Goal: Information Seeking & Learning: Learn about a topic

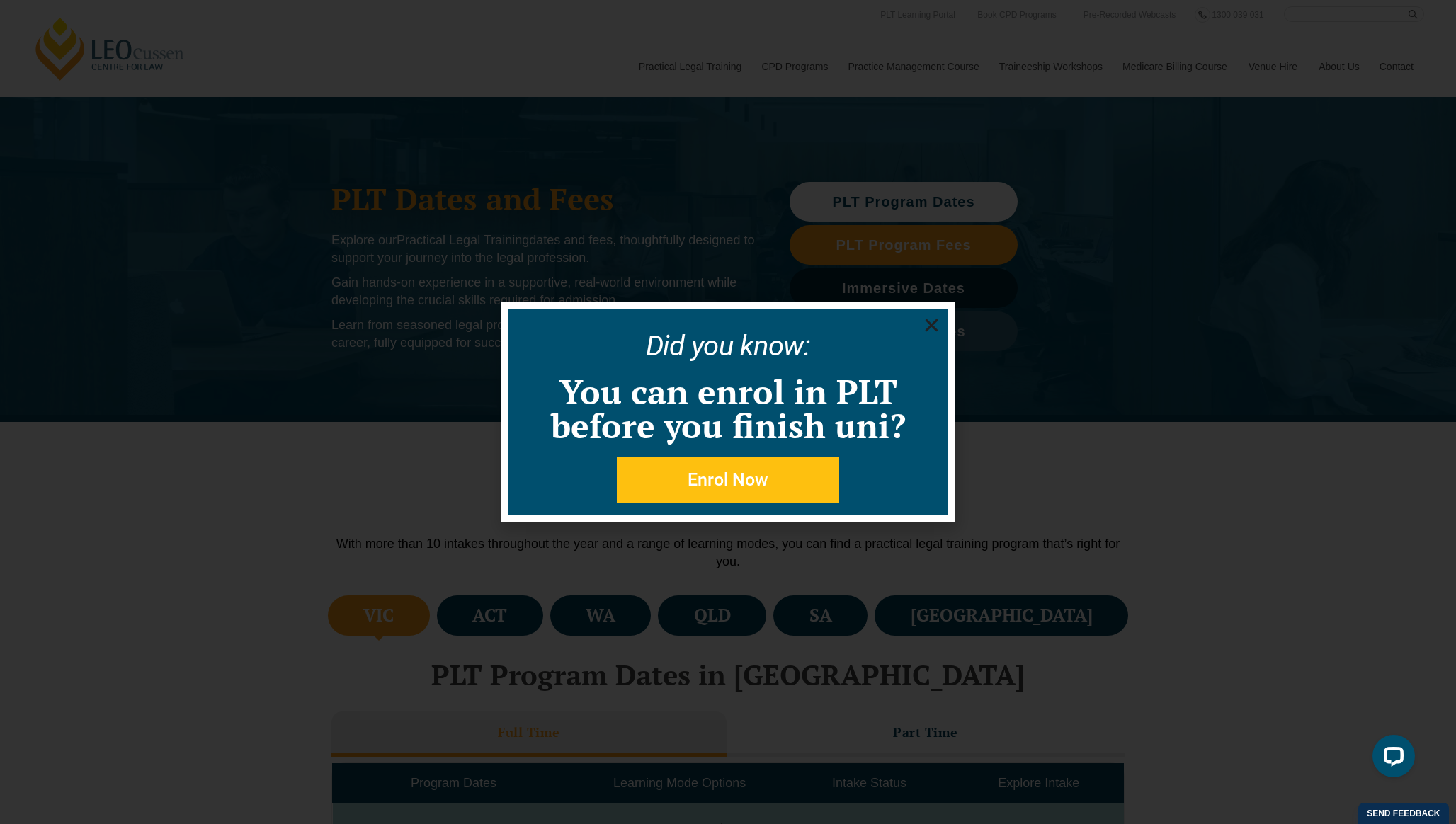
click at [930, 325] on use "Close" at bounding box center [932, 325] width 13 height 13
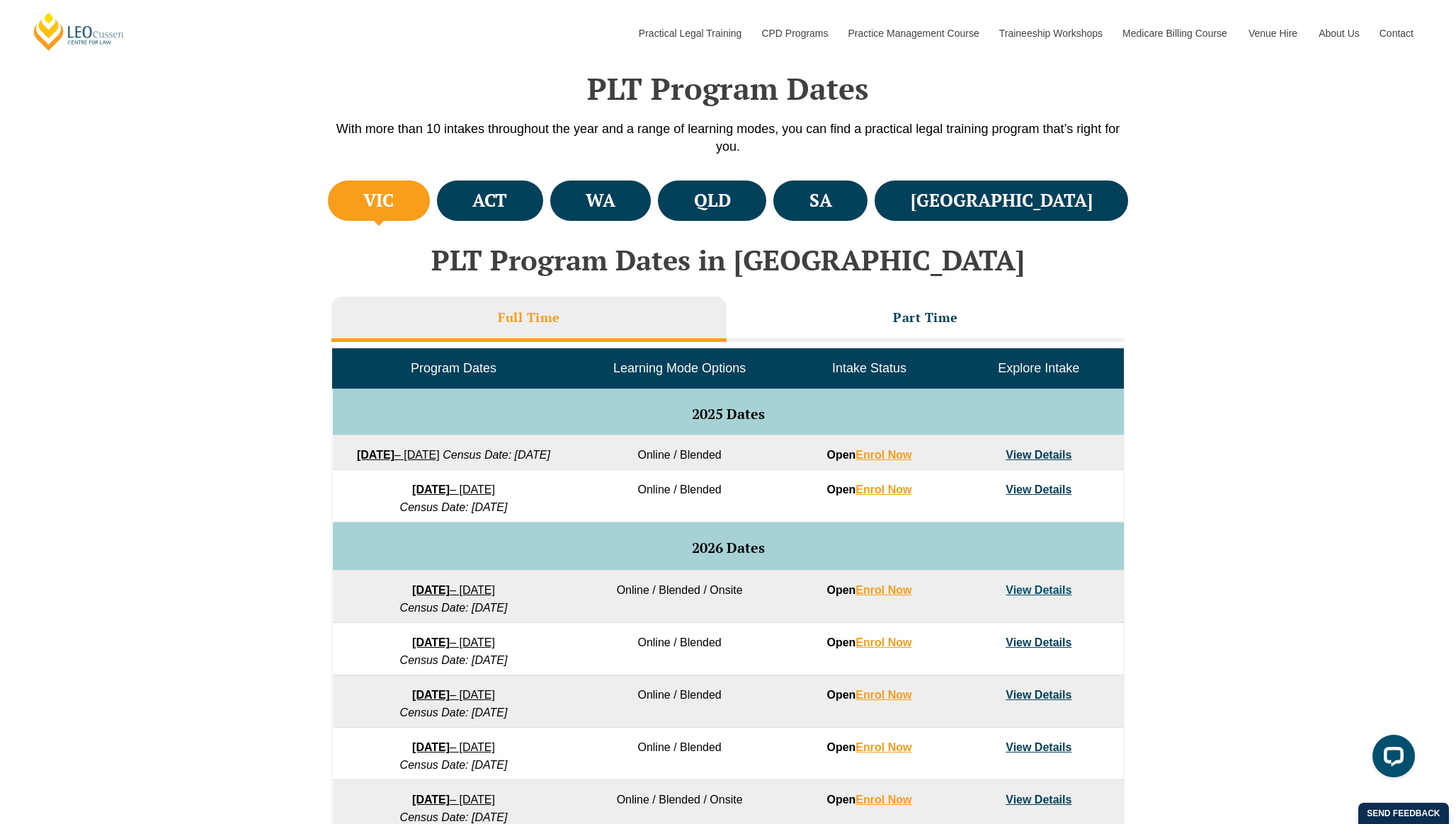
scroll to position [419, 0]
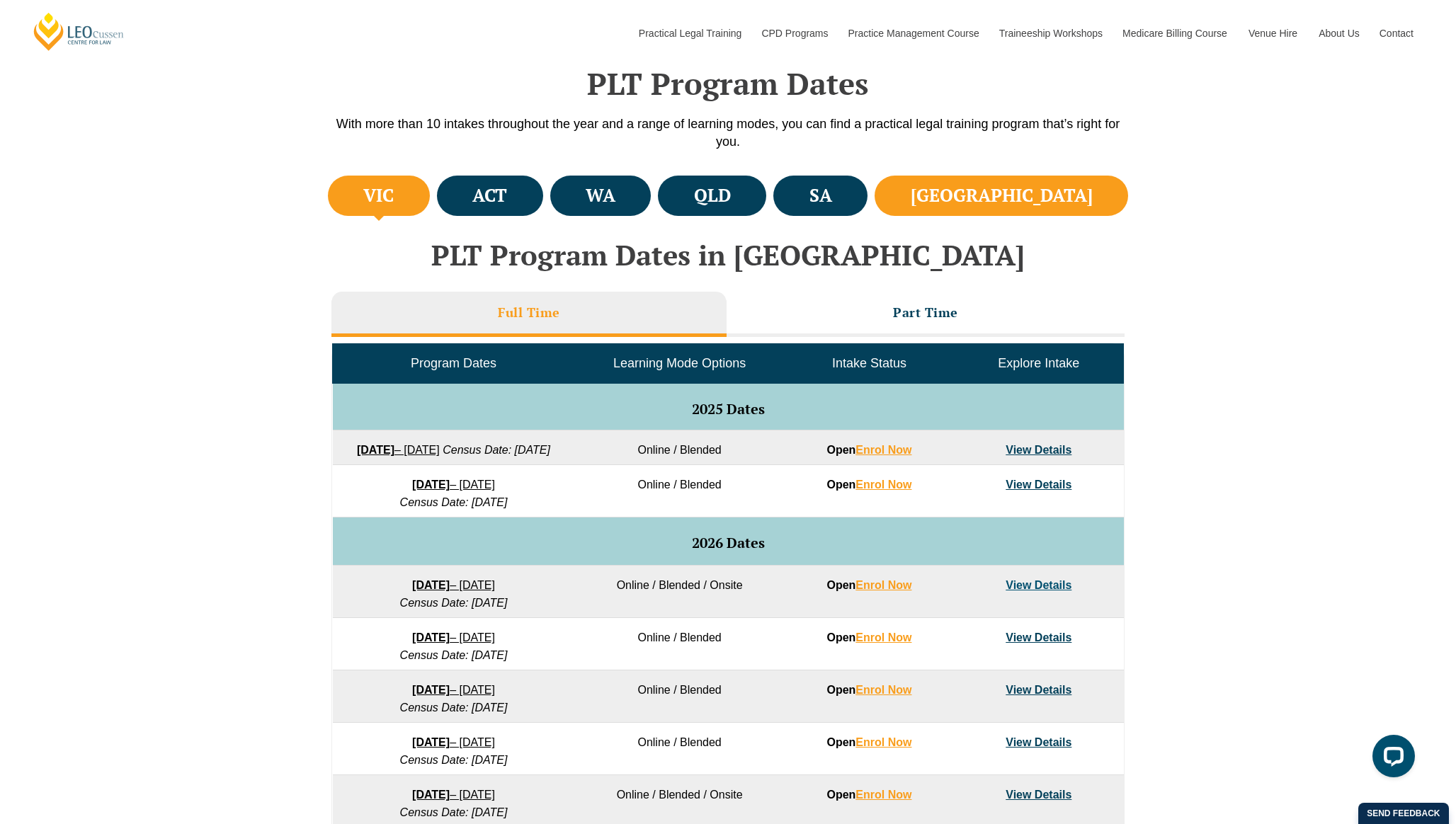
click at [1008, 209] on li "NSW" at bounding box center [1001, 195] width 253 height 41
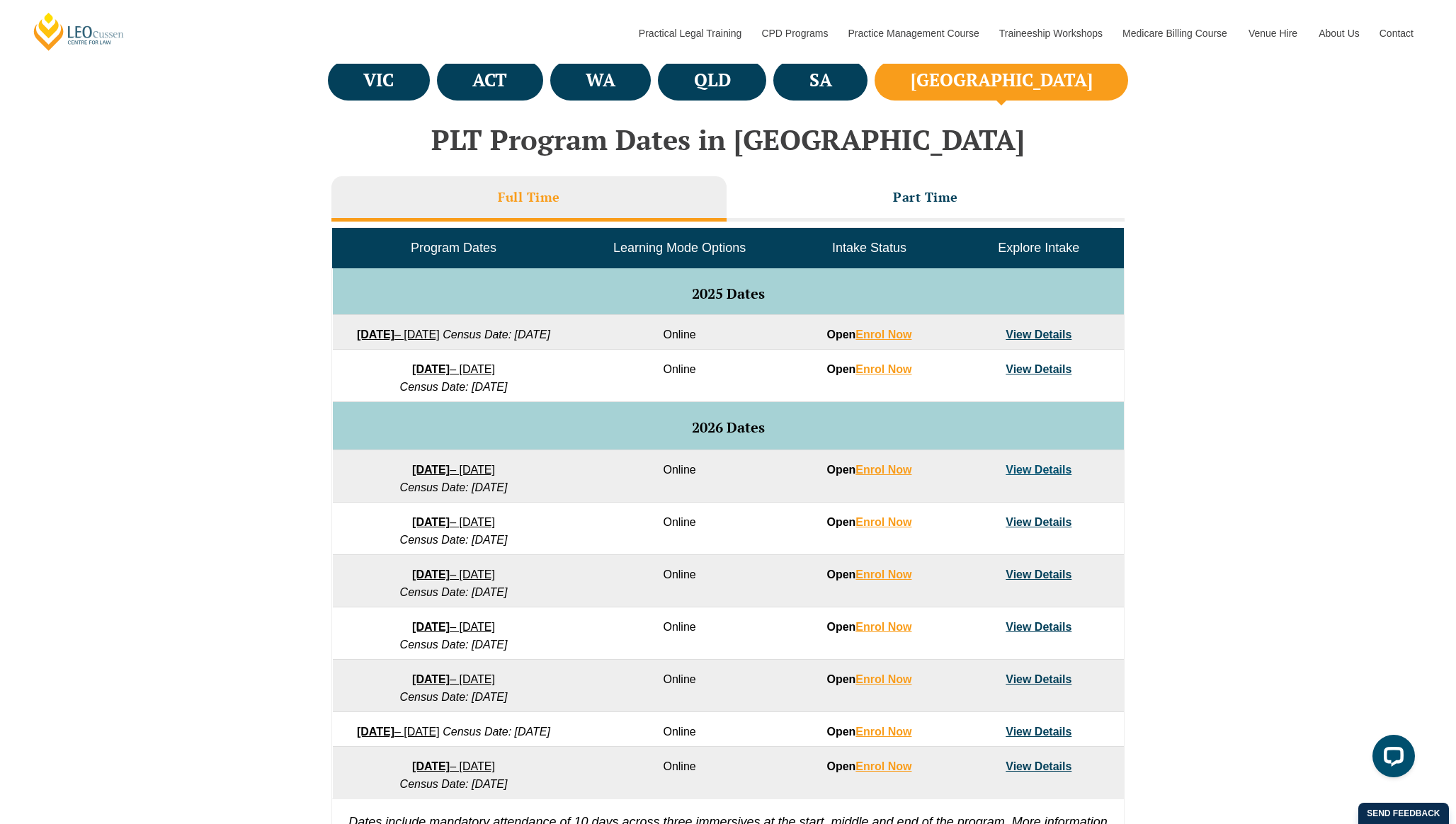
scroll to position [536, 0]
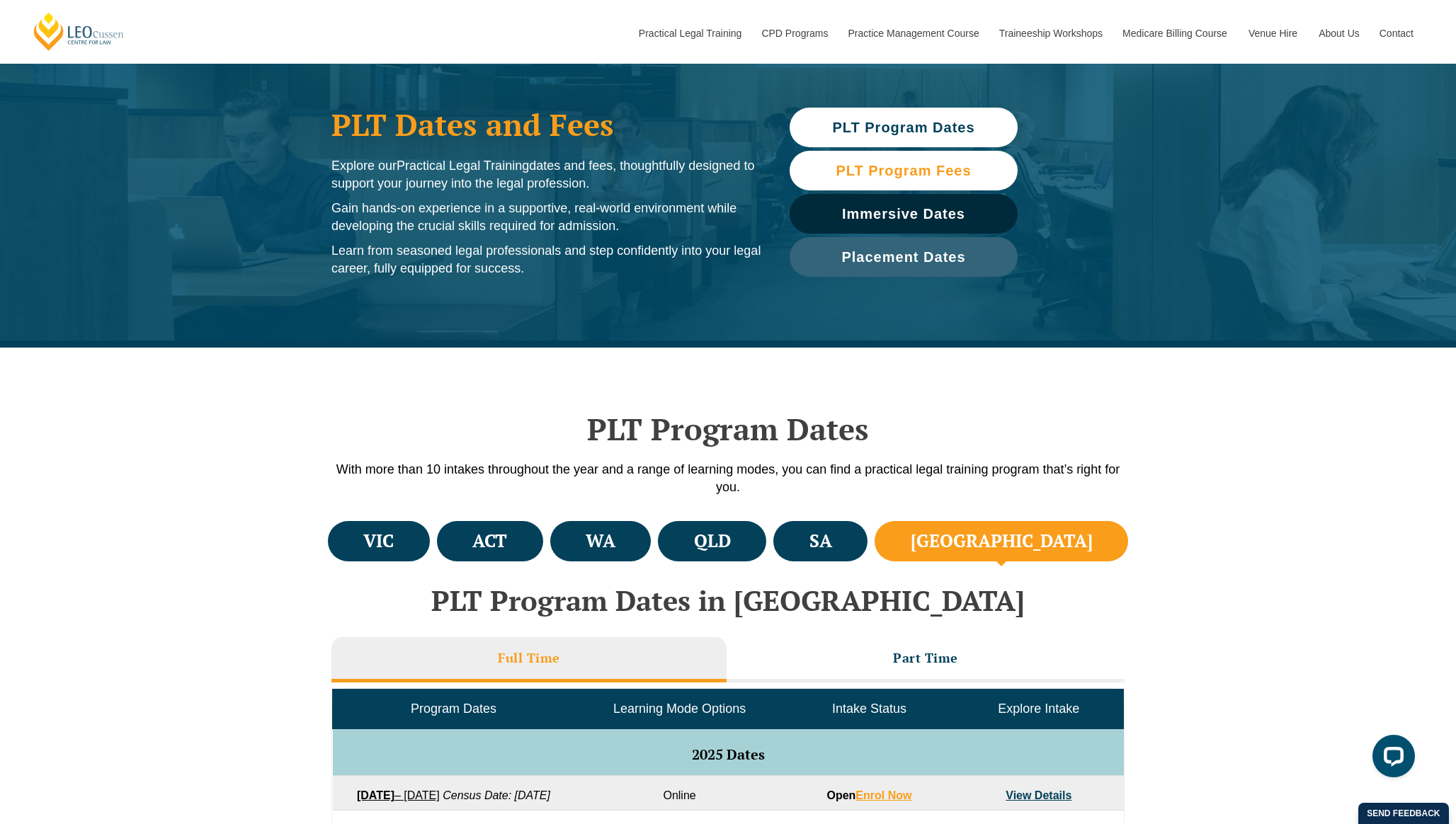
click at [866, 167] on span "PLT Program Fees" at bounding box center [903, 171] width 135 height 14
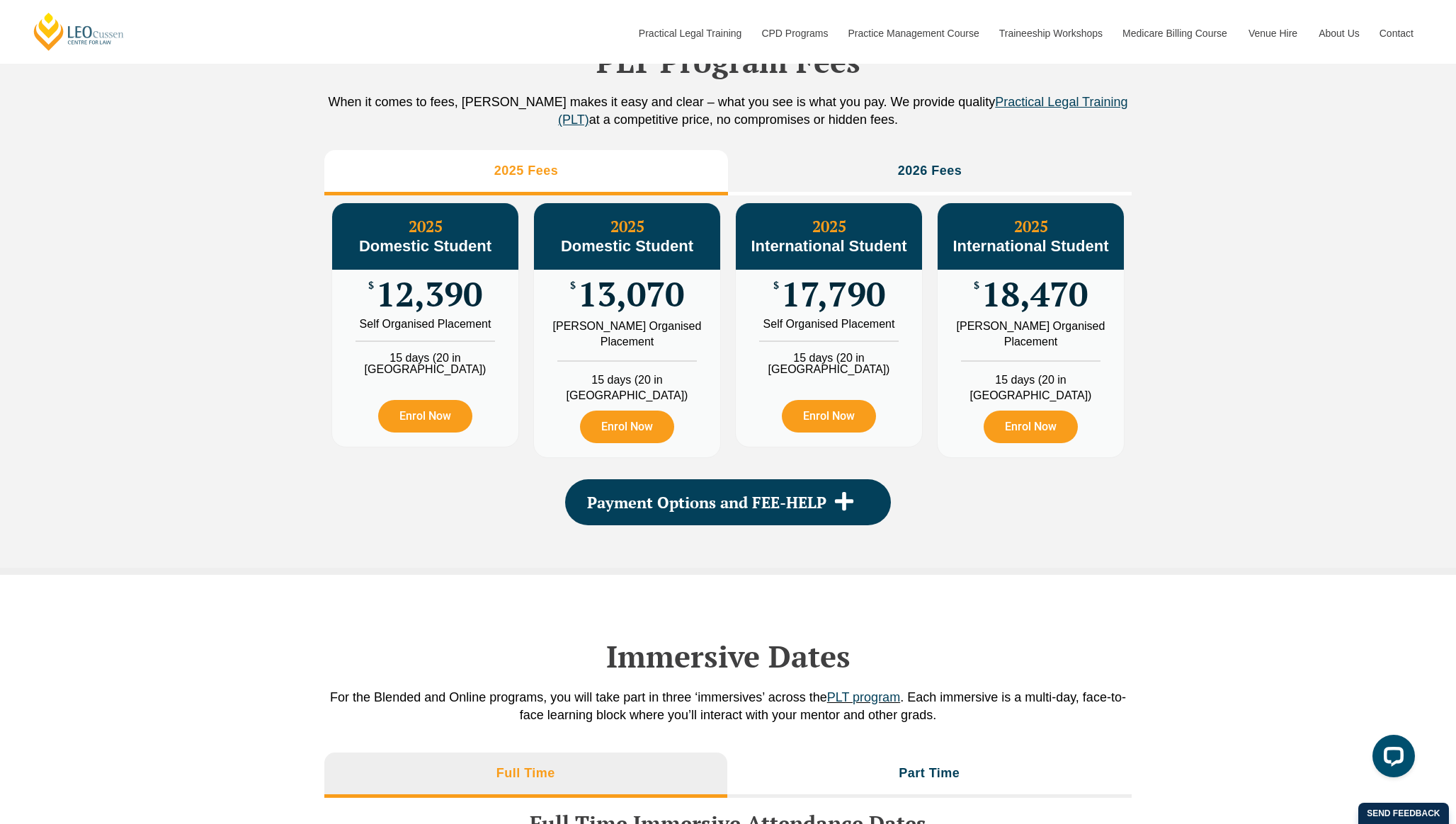
scroll to position [1575, 0]
